Goal: Information Seeking & Learning: Find specific fact

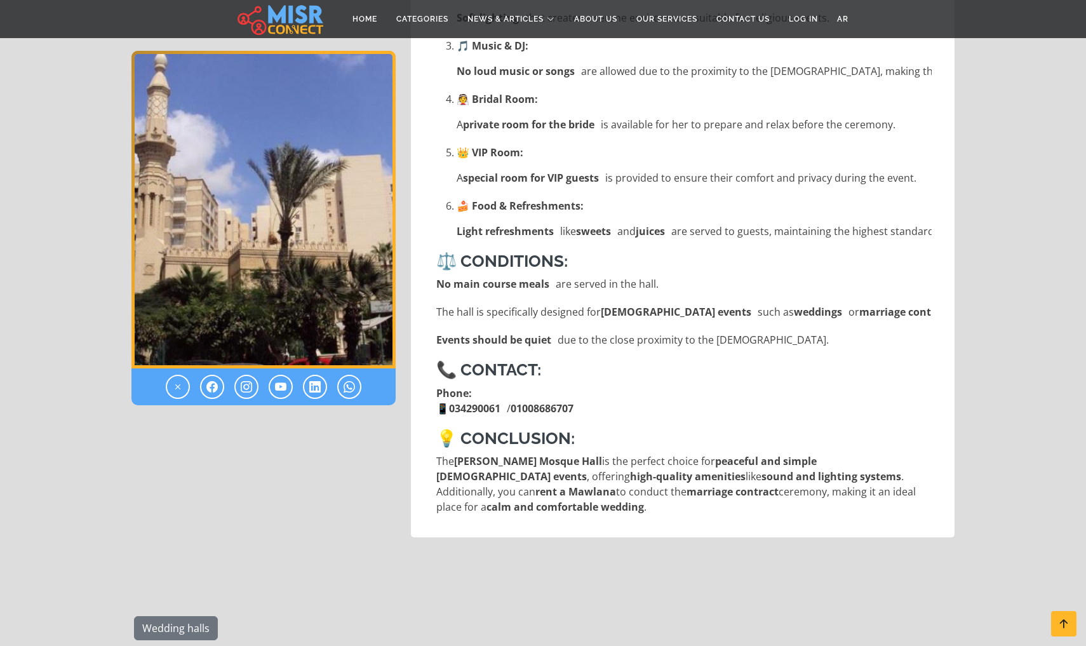
scroll to position [955, 0]
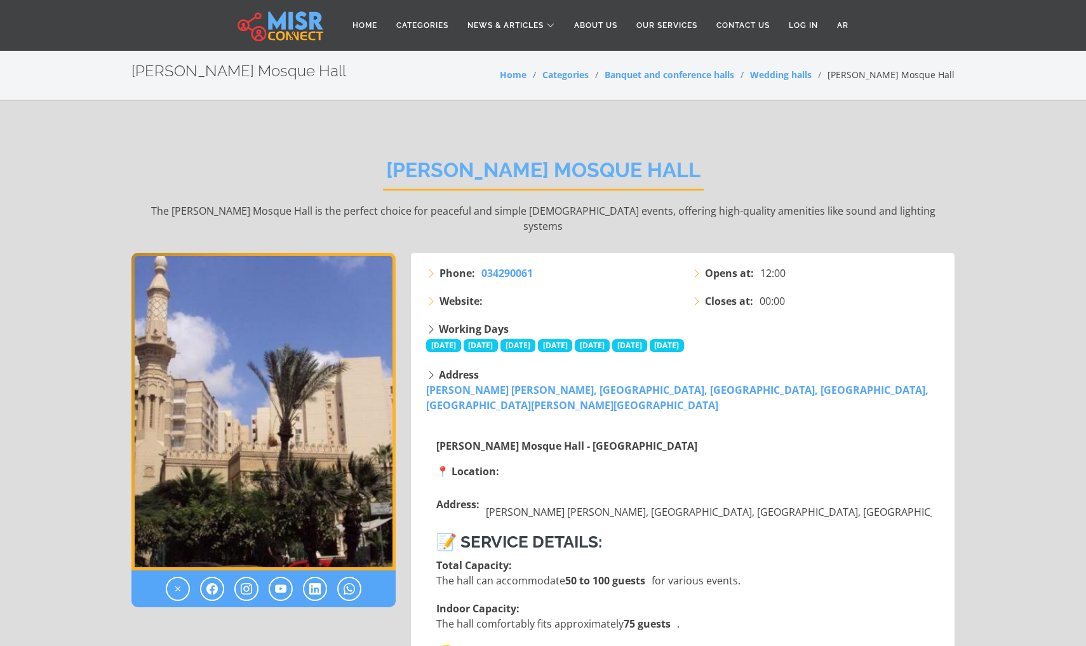
scroll to position [0, 0]
click at [395, 145] on div "[PERSON_NAME] Mosque Hall The [PERSON_NAME] Mosque Hall is the perfect choice f…" at bounding box center [542, 196] width 823 height 114
click at [408, 168] on h2 "[PERSON_NAME] Mosque Hall" at bounding box center [543, 174] width 321 height 32
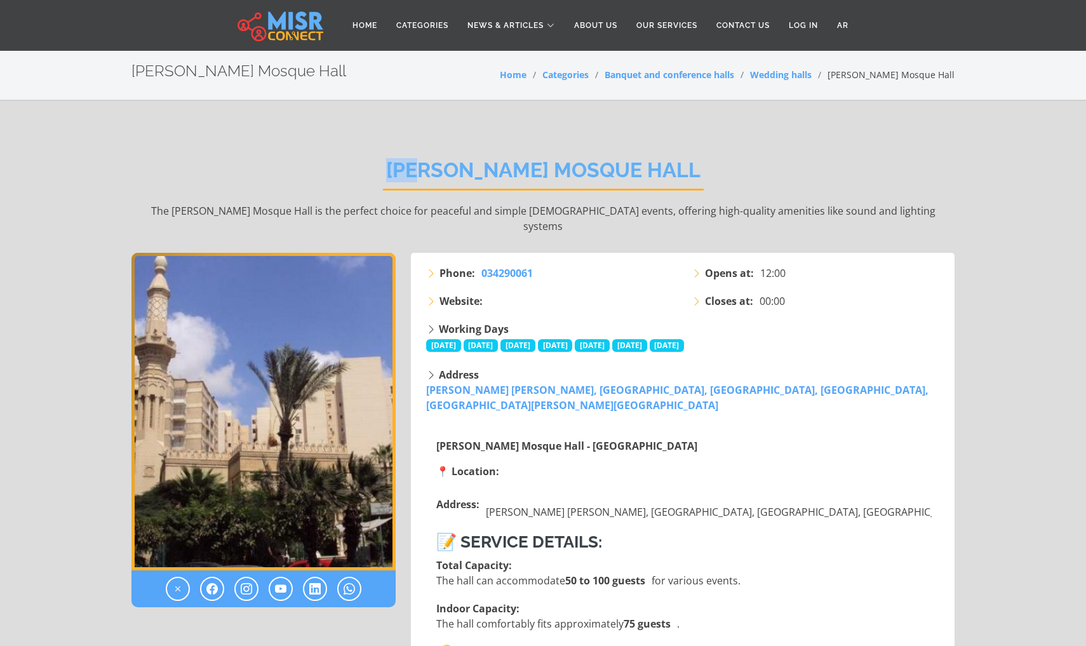
click at [408, 168] on h2 "[PERSON_NAME] Mosque Hall" at bounding box center [543, 174] width 321 height 32
click at [307, 173] on div "[PERSON_NAME] Mosque Hall The [PERSON_NAME] Mosque Hall is the perfect choice f…" at bounding box center [542, 196] width 823 height 114
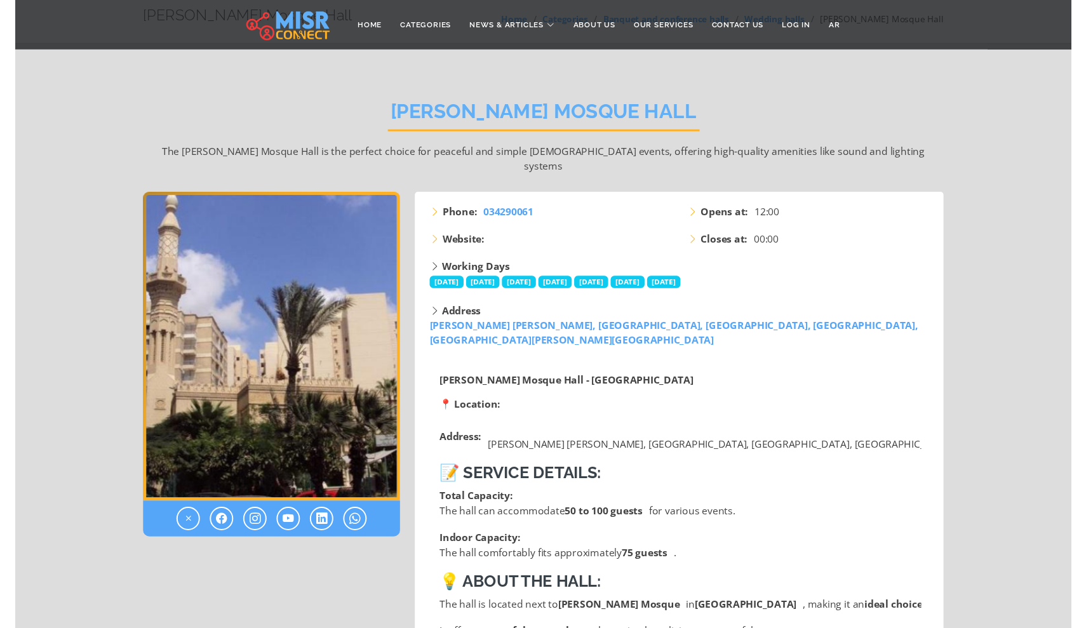
scroll to position [62, 0]
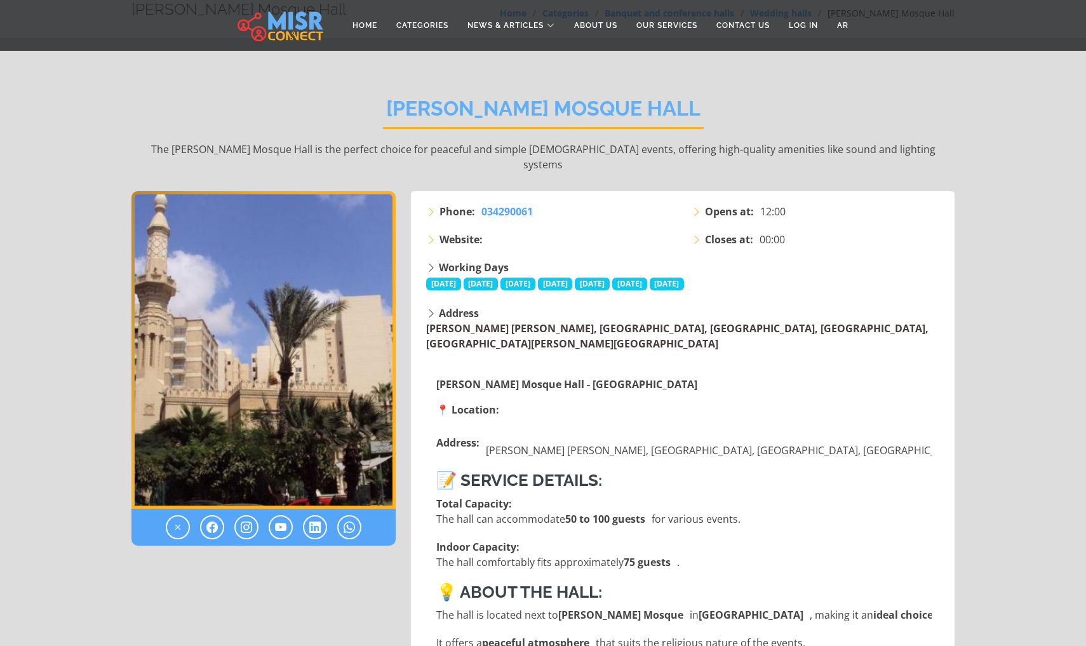
click at [469, 321] on link "[PERSON_NAME] [PERSON_NAME], [GEOGRAPHIC_DATA], [GEOGRAPHIC_DATA], [GEOGRAPHIC_…" at bounding box center [677, 335] width 502 height 29
